Goal: Navigation & Orientation: Understand site structure

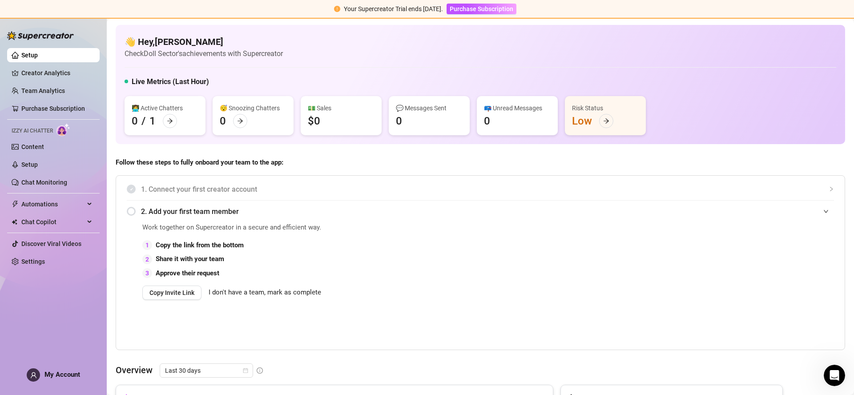
click at [40, 186] on link "Chat Monitoring" at bounding box center [44, 182] width 46 height 7
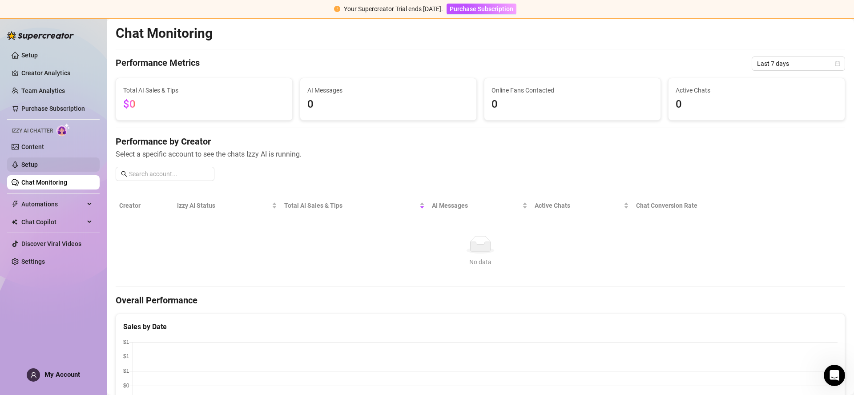
click at [38, 165] on link "Setup" at bounding box center [29, 164] width 16 height 7
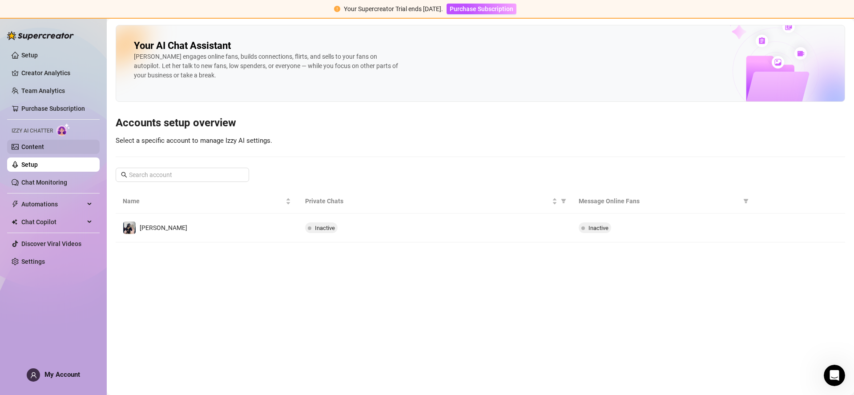
click at [44, 147] on link "Content" at bounding box center [32, 146] width 23 height 7
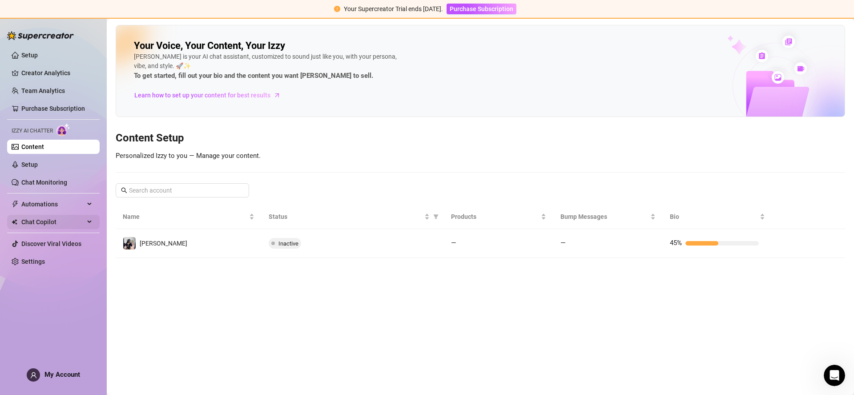
click at [64, 226] on span "Chat Copilot" at bounding box center [52, 222] width 63 height 14
